Goal: Book appointment/travel/reservation

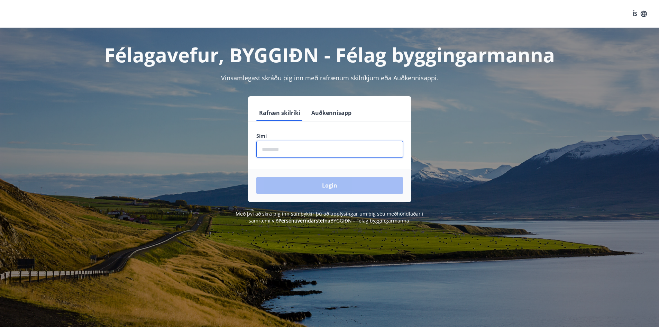
click at [284, 151] on input "phone" at bounding box center [329, 149] width 147 height 17
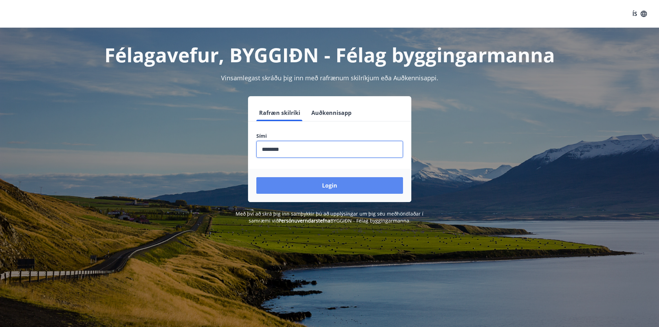
click at [330, 184] on button "Login" at bounding box center [329, 185] width 147 height 17
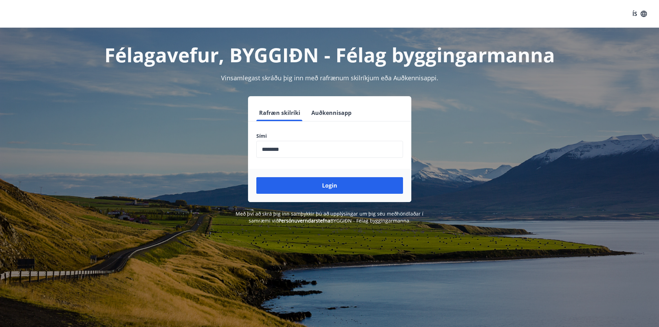
click at [270, 149] on input "phone" at bounding box center [329, 149] width 147 height 17
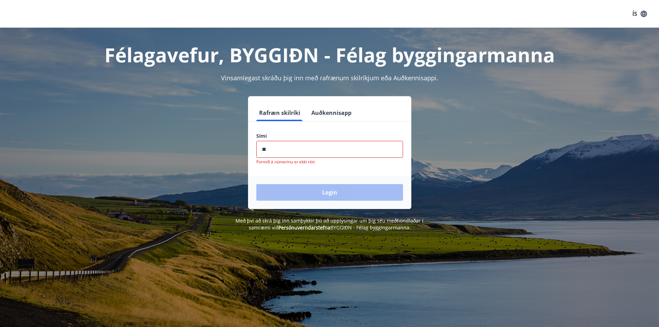
type input "*"
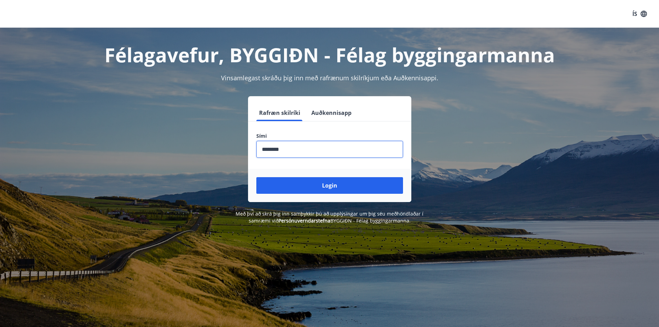
type input "********"
click at [256, 177] on button "Login" at bounding box center [329, 185] width 147 height 17
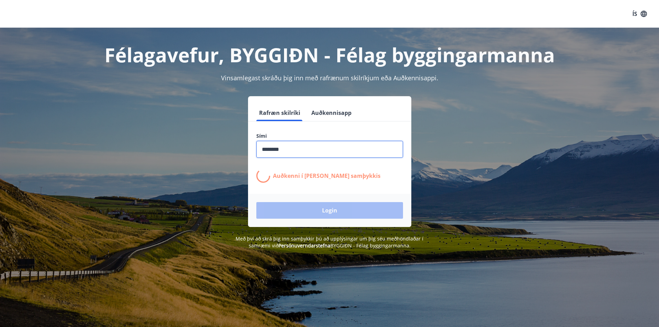
drag, startPoint x: 483, startPoint y: 157, endPoint x: 449, endPoint y: 127, distance: 45.6
click at [479, 154] on div "Rafræn skilríki Auðkennisapp Sími ​ Auðkenni í [PERSON_NAME] samþykkis Login" at bounding box center [330, 161] width 482 height 131
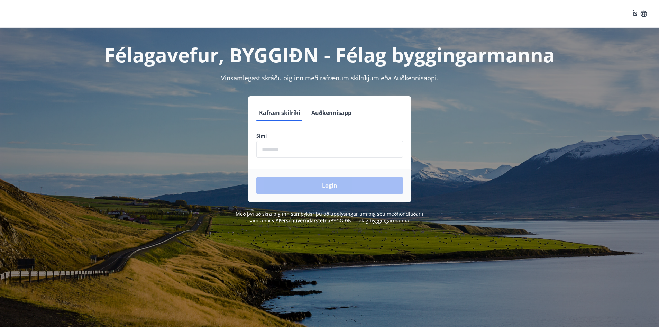
click at [295, 146] on input "phone" at bounding box center [329, 149] width 147 height 17
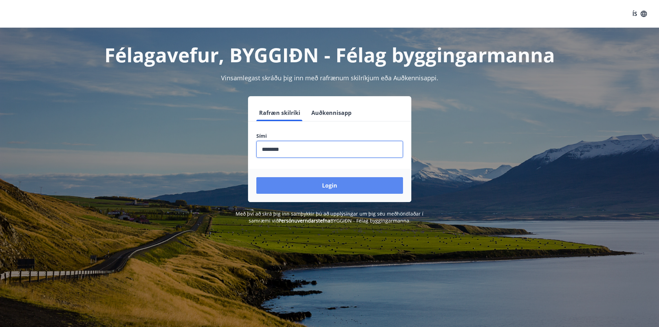
type input "********"
click at [338, 184] on button "Login" at bounding box center [329, 185] width 147 height 17
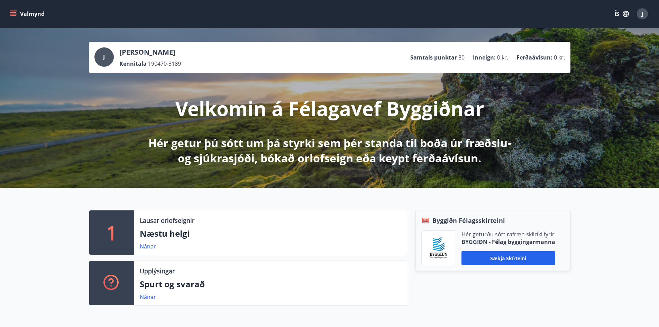
click at [17, 13] on button "Valmynd" at bounding box center [27, 14] width 39 height 12
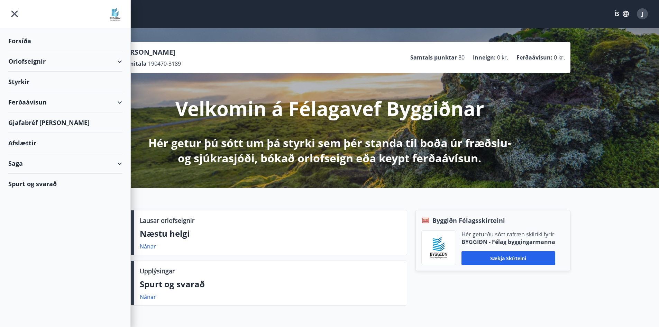
click at [102, 166] on div "Saga" at bounding box center [65, 163] width 114 height 20
click at [36, 269] on div "Skilagreinar" at bounding box center [65, 268] width 103 height 15
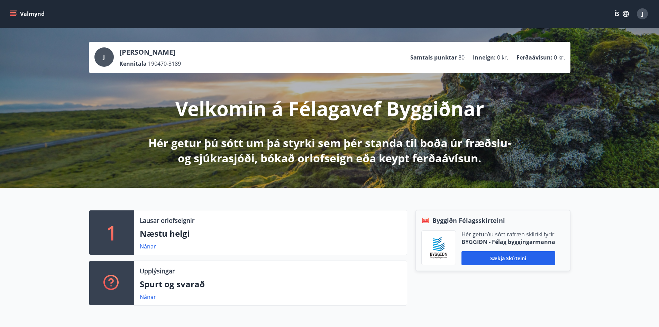
click at [10, 13] on icon "menu" at bounding box center [13, 13] width 7 height 7
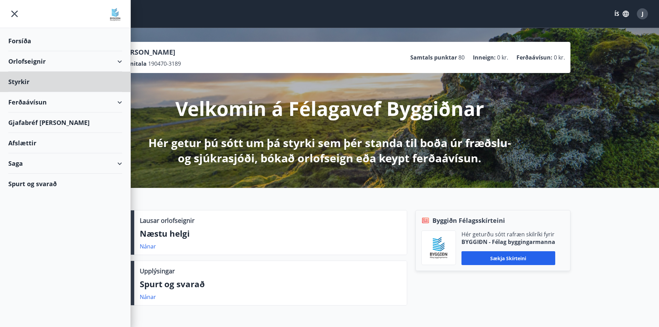
click at [22, 38] on div "Forsíða" at bounding box center [65, 41] width 114 height 20
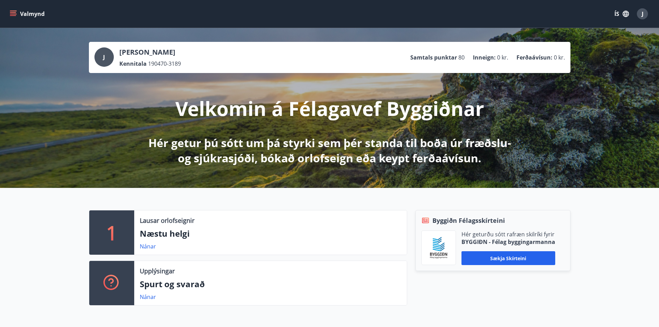
click at [9, 14] on button "Valmynd" at bounding box center [27, 14] width 39 height 12
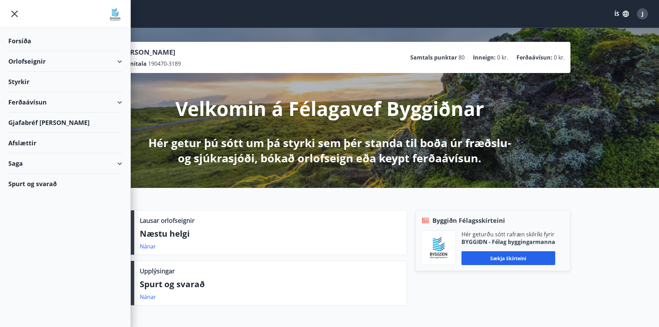
click at [52, 61] on div "Orlofseignir" at bounding box center [65, 61] width 114 height 20
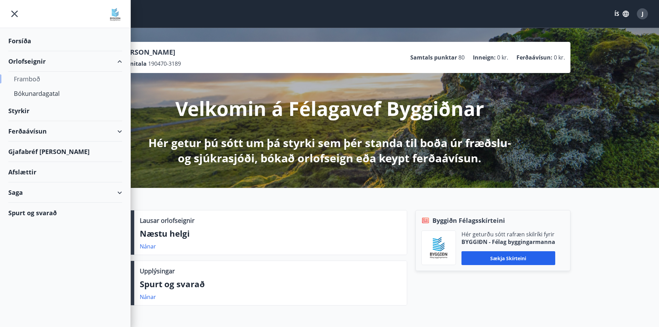
click at [32, 76] on div "Framboð" at bounding box center [65, 79] width 103 height 15
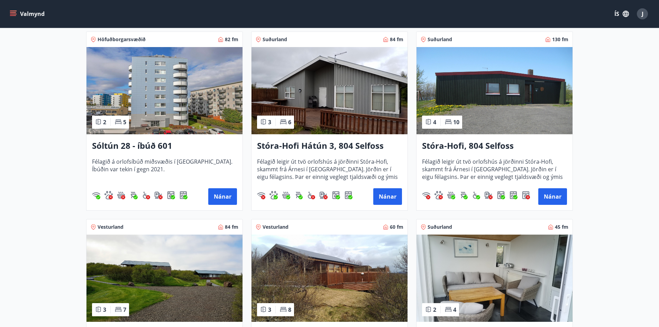
scroll to position [35, 0]
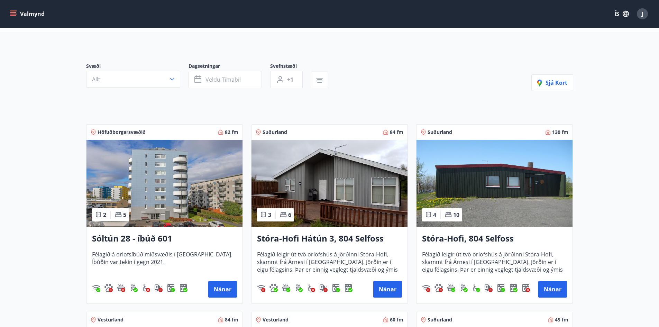
click at [15, 11] on icon "menu" at bounding box center [13, 13] width 7 height 7
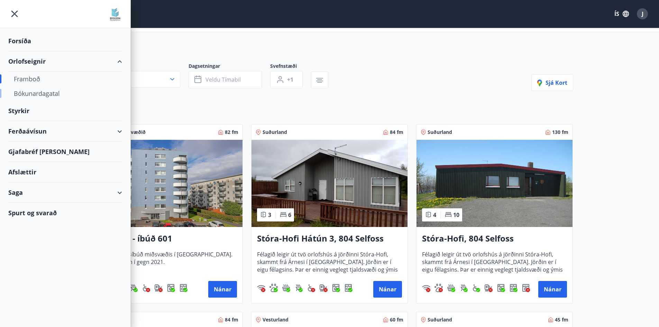
click at [44, 90] on div "Bókunardagatal" at bounding box center [65, 93] width 103 height 15
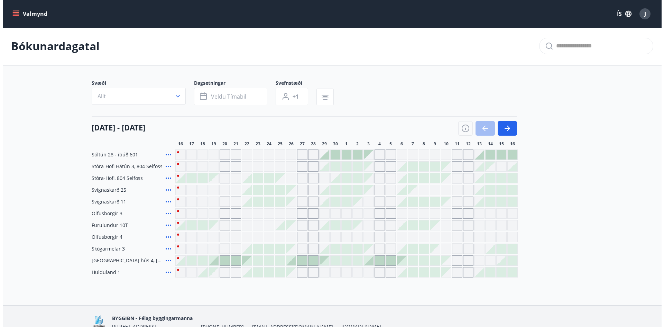
scroll to position [35, 0]
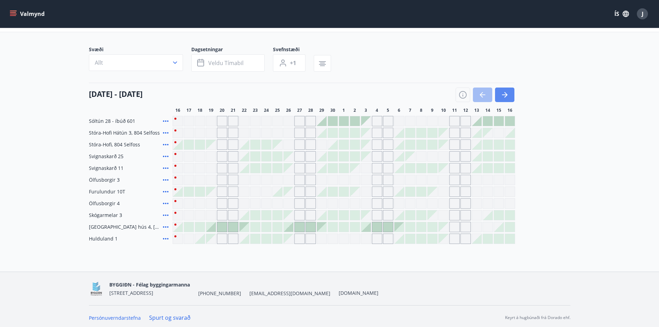
click at [508, 92] on icon "button" at bounding box center [505, 95] width 8 height 8
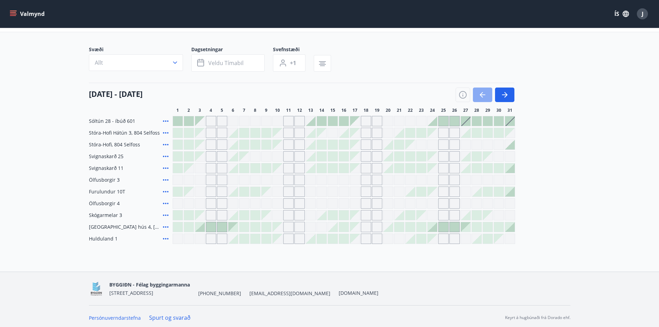
click at [479, 94] on icon "button" at bounding box center [483, 95] width 8 height 8
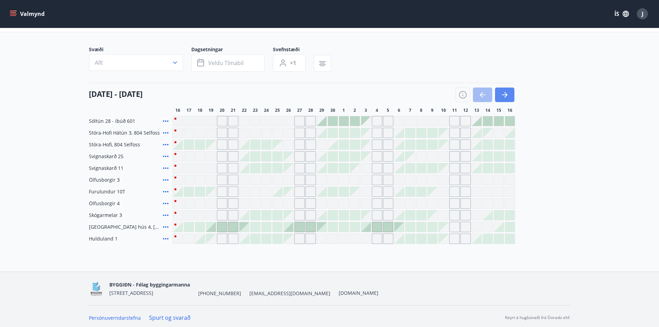
click at [507, 97] on icon "button" at bounding box center [505, 95] width 8 height 8
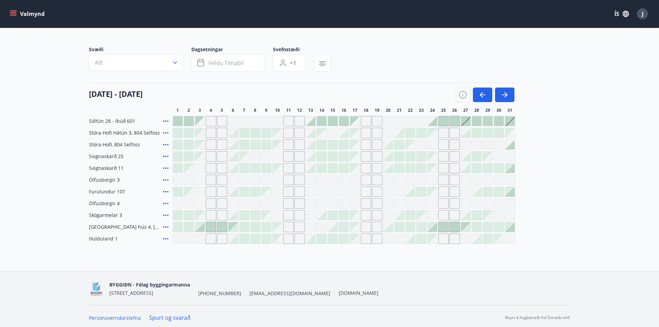
click at [204, 229] on div at bounding box center [200, 227] width 10 height 10
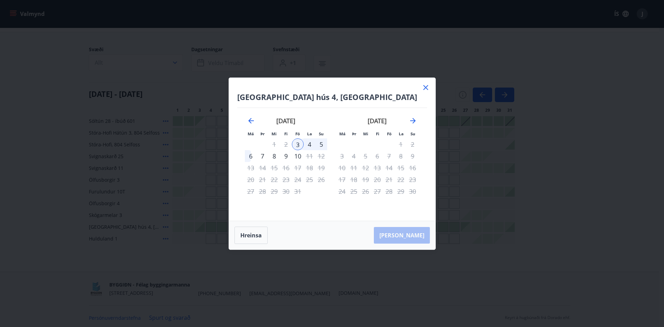
click at [250, 157] on div "6" at bounding box center [251, 156] width 12 height 12
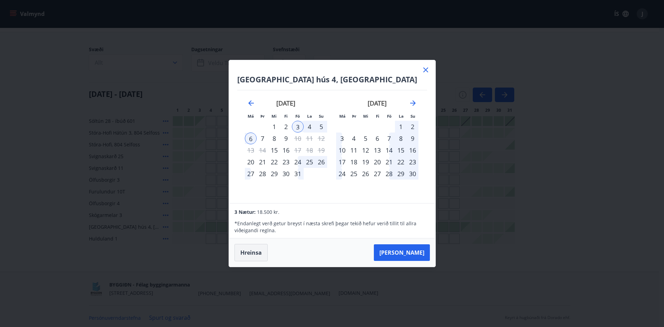
click at [251, 255] on button "Hreinsa" at bounding box center [251, 252] width 33 height 17
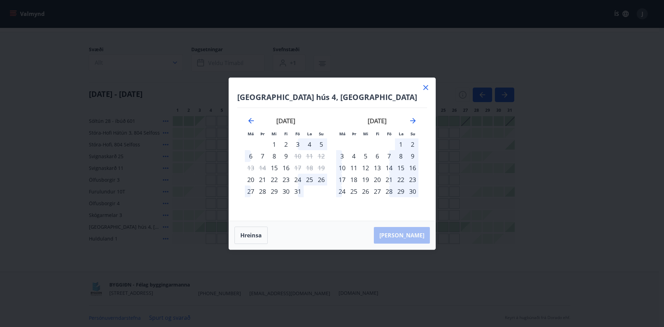
click at [251, 157] on div "6" at bounding box center [251, 156] width 12 height 12
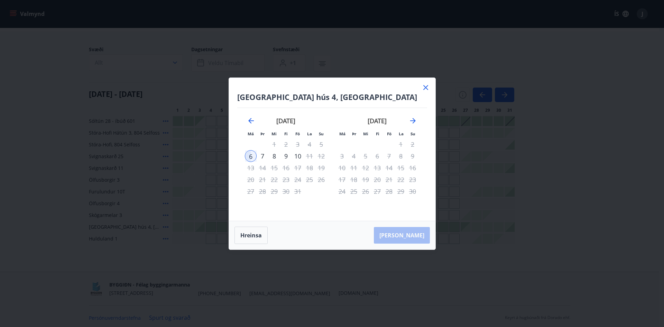
click at [423, 86] on icon at bounding box center [426, 87] width 8 height 8
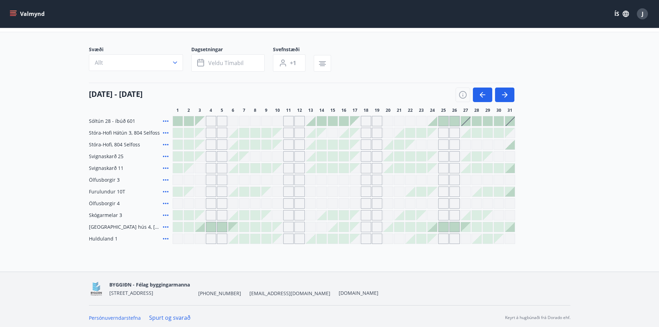
click at [648, 14] on div "J" at bounding box center [642, 13] width 11 height 11
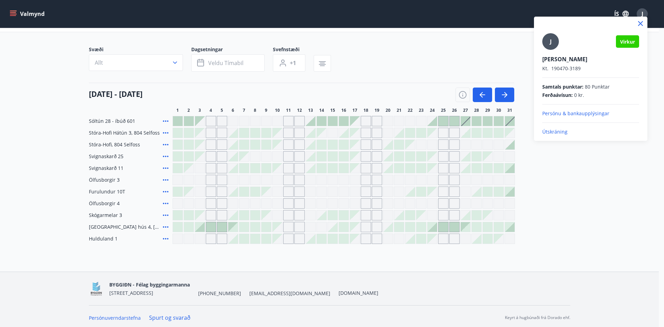
click at [554, 132] on p "Útskráning" at bounding box center [591, 131] width 97 height 7
